Goal: Check status: Check status

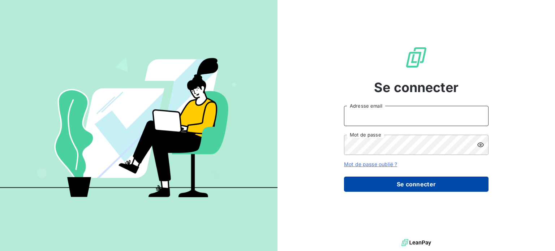
type input "[EMAIL_ADDRESS][DOMAIN_NAME]"
click at [432, 185] on button "Se connecter" at bounding box center [416, 184] width 145 height 15
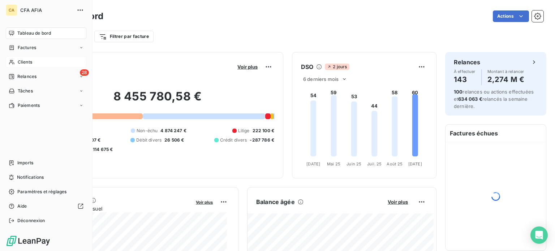
click at [24, 63] on span "Clients" at bounding box center [25, 62] width 14 height 7
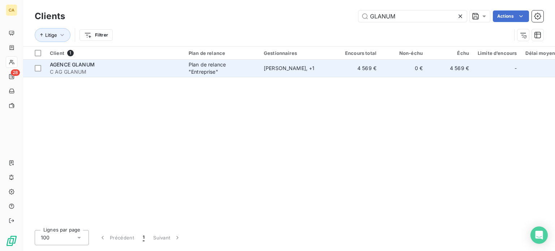
type input "GLANUM"
click at [241, 74] on div "Plan de relance "Entreprise"" at bounding box center [222, 68] width 67 height 14
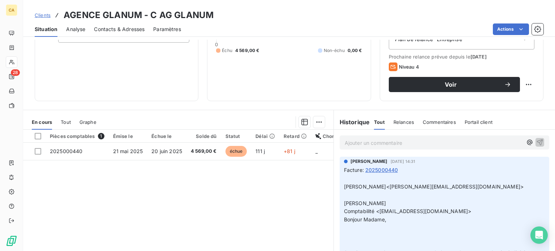
scroll to position [108, 0]
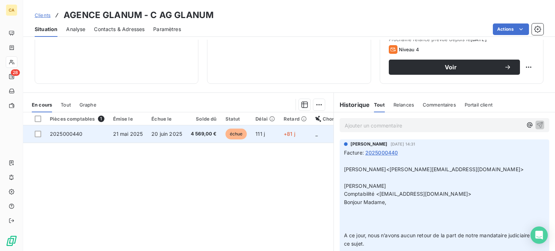
click at [137, 134] on span "21 mai 2025" at bounding box center [128, 134] width 30 height 6
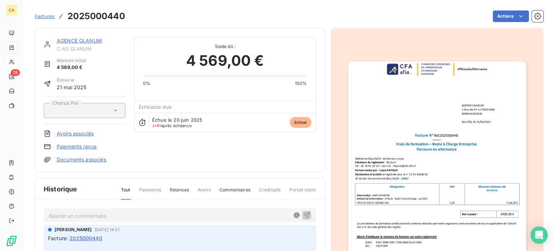
click at [422, 194] on img "button" at bounding box center [437, 186] width 178 height 251
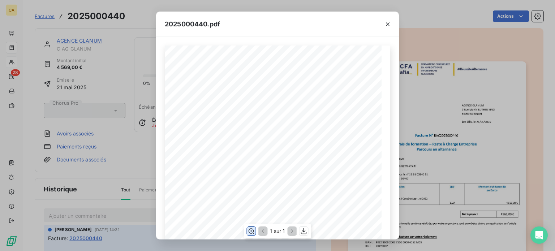
click at [249, 232] on icon "button" at bounding box center [252, 231] width 6 height 5
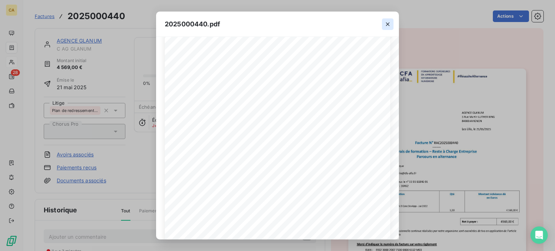
click at [387, 23] on icon "button" at bounding box center [388, 24] width 4 height 4
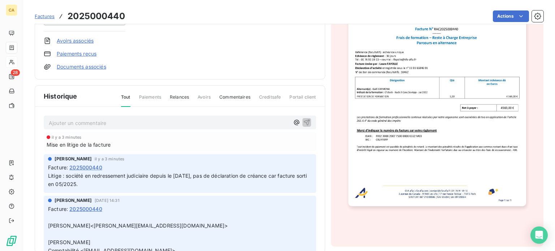
scroll to position [127, 0]
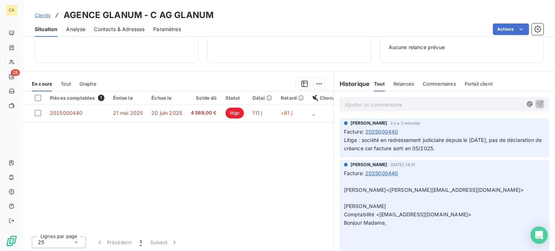
scroll to position [104, 0]
